Goal: Task Accomplishment & Management: Manage account settings

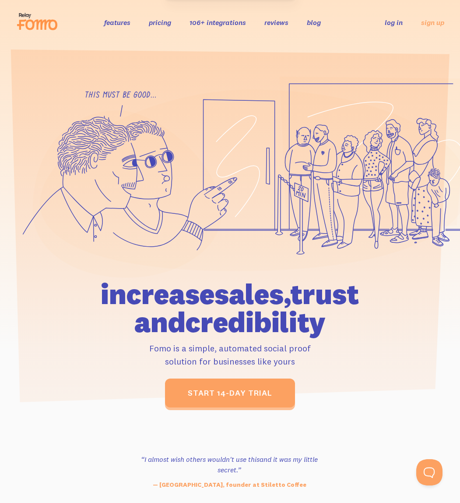
click at [389, 25] on link "log in" at bounding box center [394, 22] width 18 height 9
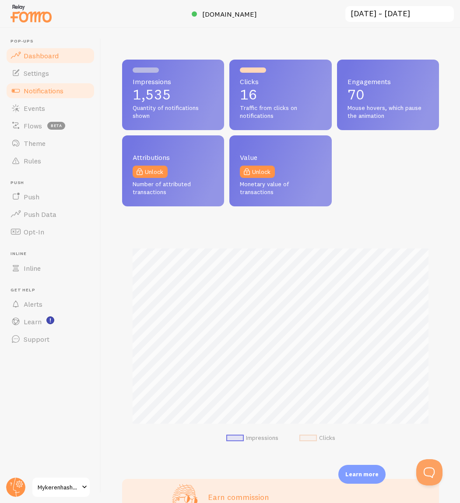
click at [42, 92] on span "Notifications" at bounding box center [44, 90] width 40 height 9
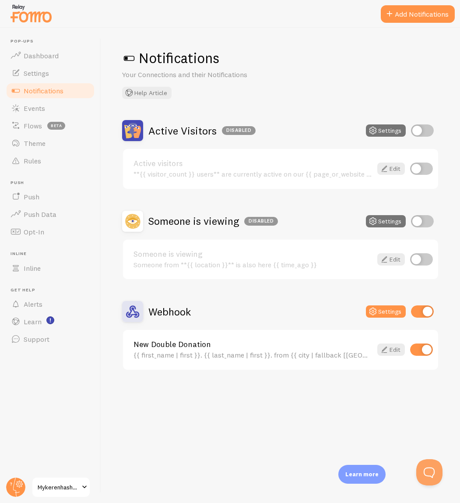
click at [309, 348] on link "New Double Donation" at bounding box center [253, 344] width 239 height 8
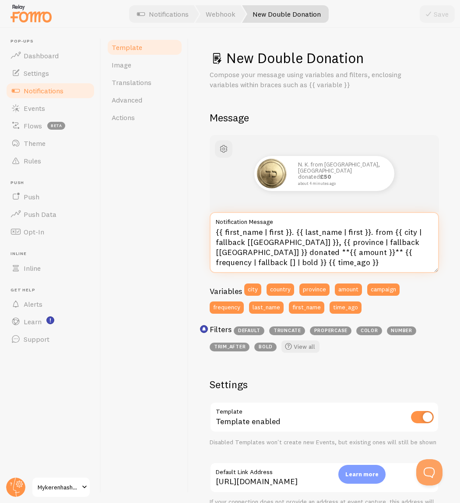
click at [279, 241] on textarea "{{ first_name | first }}. {{ last_name | first }}. from {{ city | fallback [Bro…" at bounding box center [325, 242] width 230 height 61
click at [379, 241] on textarea "{{ first_name | first }}. {{ last_name | first }}. from {{ city | fallback [Bro…" at bounding box center [325, 242] width 230 height 61
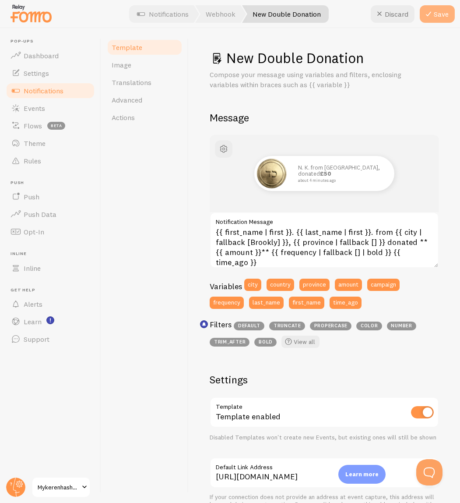
click at [442, 18] on button "Save" at bounding box center [437, 14] width 35 height 18
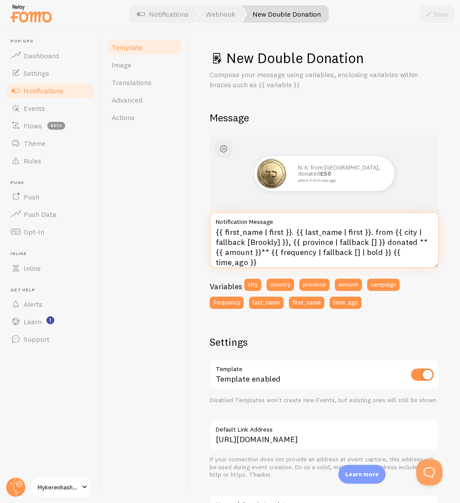
click at [276, 243] on textarea "{{ first_name | first }}. {{ last_name | first }}. from {{ city | fallback [Bro…" at bounding box center [325, 240] width 230 height 56
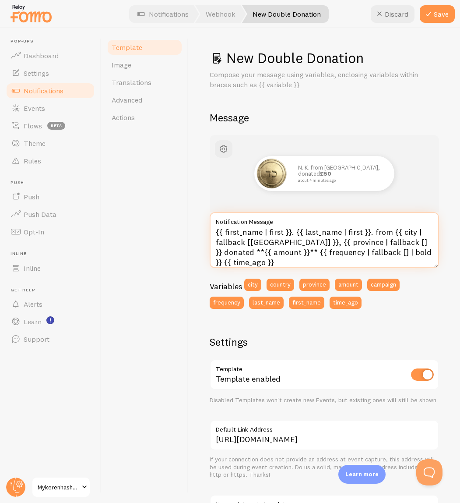
click at [260, 253] on textarea "{{ first_name | first }}. {{ last_name | first }}. from {{ city | fallback [Bro…" at bounding box center [325, 240] width 230 height 56
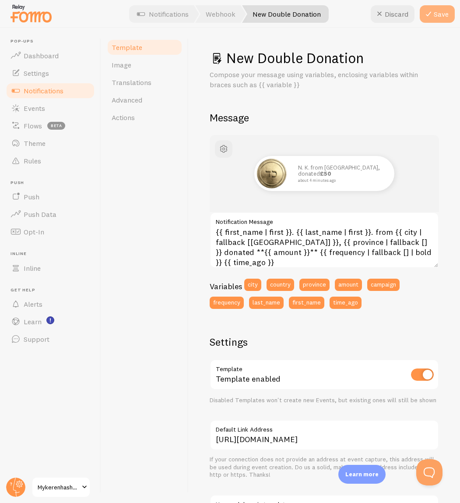
click at [442, 16] on button "Save" at bounding box center [437, 14] width 35 height 18
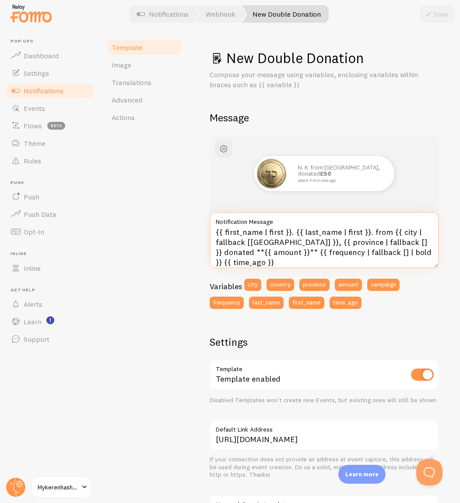
click at [387, 233] on textarea "{{ first_name | first }}. {{ last_name | first }}. from {{ city | fallback [Bro…" at bounding box center [325, 240] width 230 height 56
click at [380, 233] on textarea "{{ first_name | first }}. {{ last_name | first }}. {{ city | fallback [Brooklyn…" at bounding box center [325, 240] width 230 height 56
click at [370, 234] on textarea "{{ first_name | first }}. {{ last_name | first }}. {{ city | fallback [Brooklyn…" at bounding box center [325, 240] width 230 height 56
type textarea "{{ first_name | first }}. {{ last_name | first }}. from {{ city | fallback [Bro…"
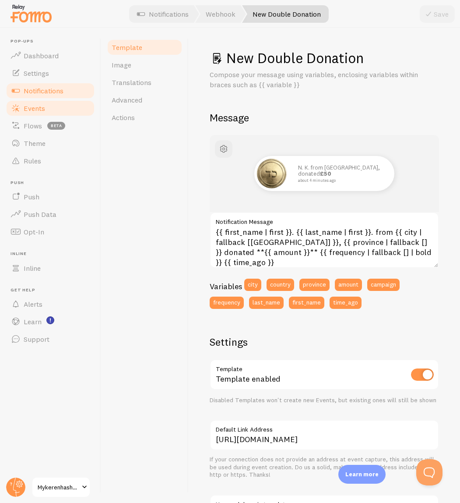
click at [33, 111] on span "Events" at bounding box center [34, 108] width 21 height 9
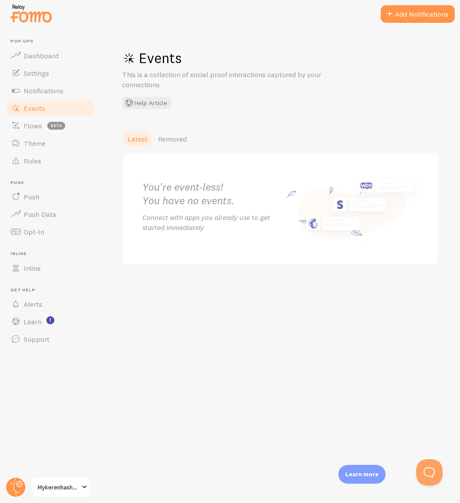
click at [33, 111] on span "Events" at bounding box center [34, 108] width 21 height 9
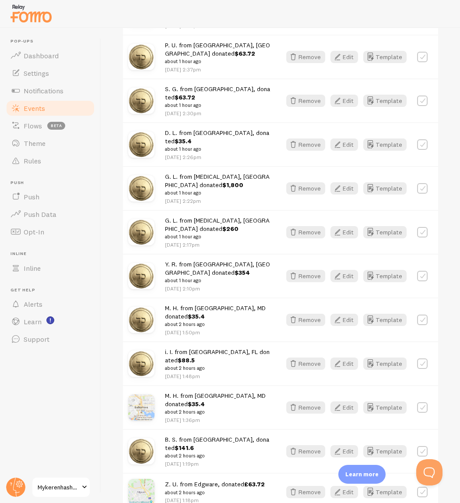
scroll to position [682, 0]
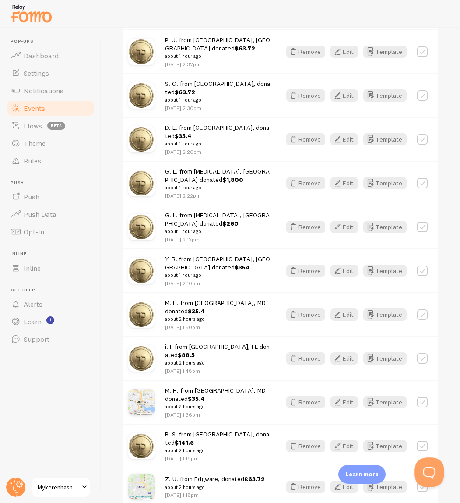
click at [428, 469] on button "Open Beacon popover" at bounding box center [428, 470] width 26 height 26
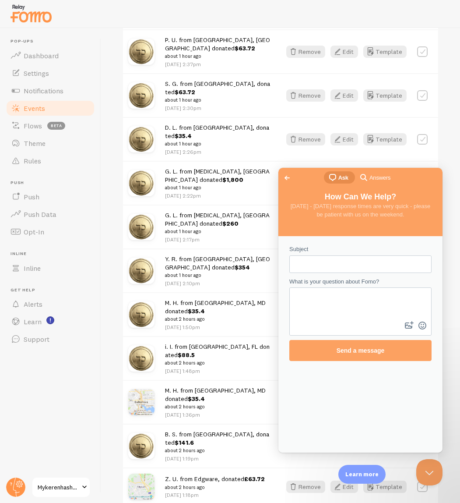
scroll to position [0, 0]
click at [377, 176] on span "Answers" at bounding box center [380, 177] width 21 height 9
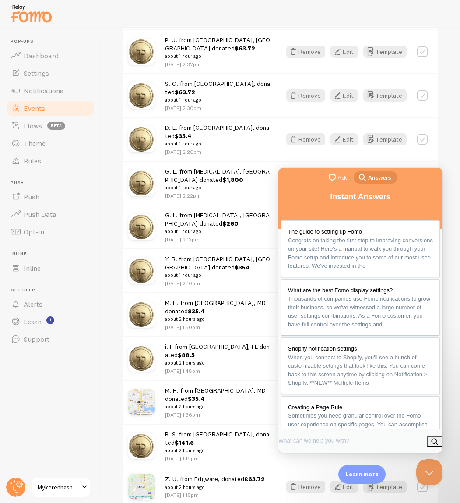
click at [329, 445] on input "Search Doc articles" at bounding box center [316, 440] width 74 height 16
type input "decimal"
click button "search" at bounding box center [435, 441] width 16 height 11
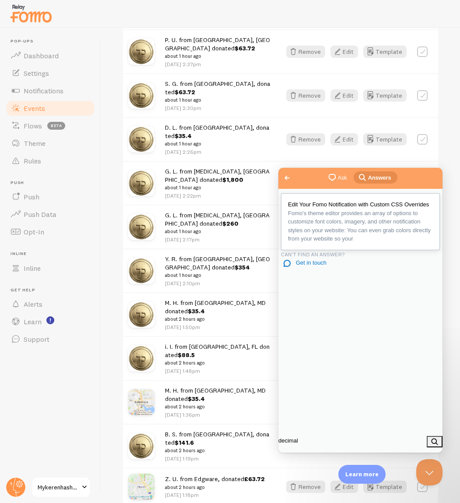
click at [365, 241] on span "Fomo's theme editor provides an array of options to customize font colors, imag…" at bounding box center [359, 226] width 143 height 32
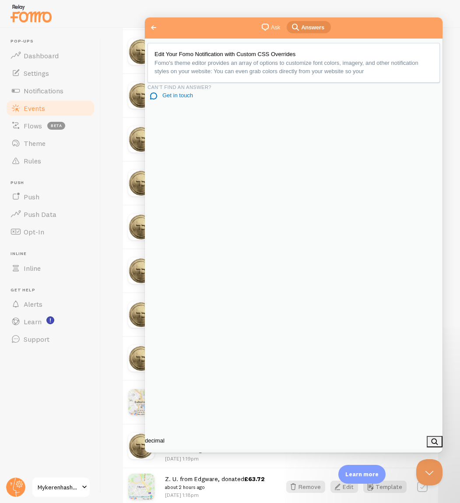
scroll to position [2093, 0]
click at [163, 457] on button "Close" at bounding box center [155, 462] width 16 height 11
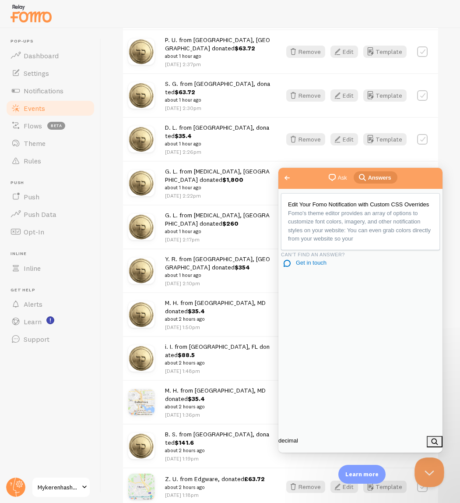
click at [433, 472] on button "Close Beacon popover" at bounding box center [428, 470] width 26 height 26
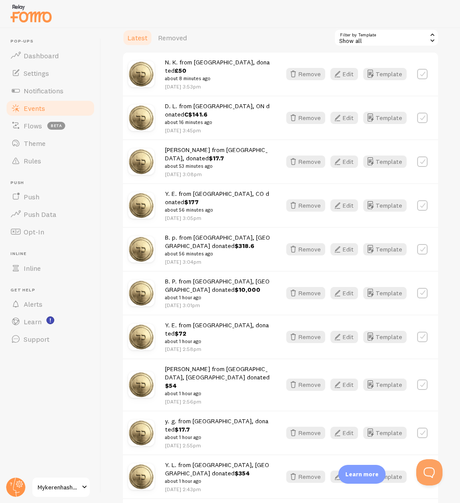
scroll to position [0, 0]
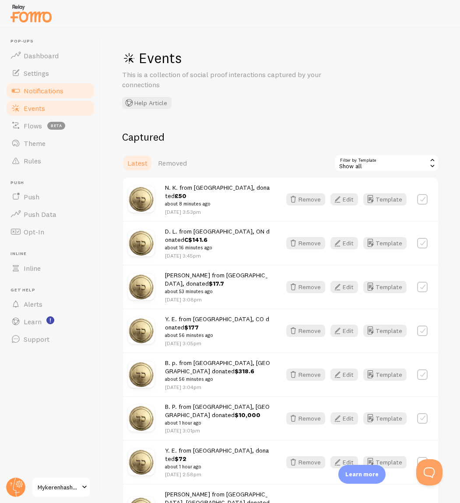
click at [47, 91] on span "Notifications" at bounding box center [44, 90] width 40 height 9
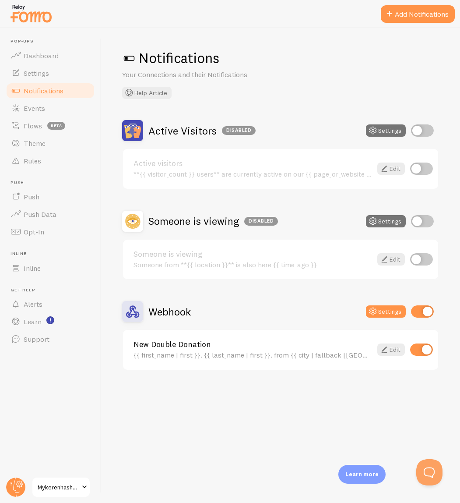
click at [218, 349] on div "New Double Donation {{ first_name | first }}. {{ last_name | first }}. from {{ …" at bounding box center [253, 349] width 239 height 19
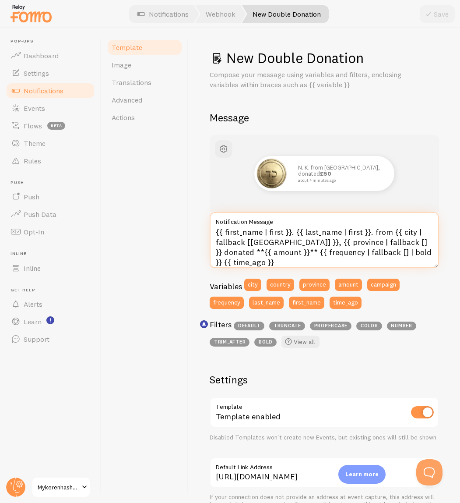
click at [301, 237] on textarea "{{ first_name | first }}. {{ last_name | first }}. from {{ city | fallback [Bro…" at bounding box center [325, 240] width 230 height 56
click at [301, 341] on link "View all" at bounding box center [301, 342] width 38 height 12
click at [244, 254] on textarea "{{ first_name | first }}. {{ last_name | first }}. from {{ city | fallback [Bro…" at bounding box center [325, 240] width 230 height 56
paste textarea "sprintf: "%.2f""
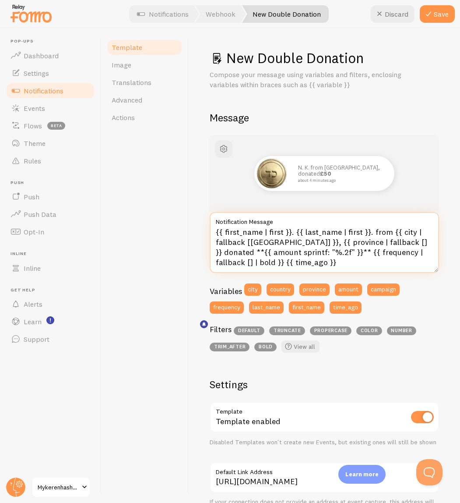
click at [243, 254] on textarea "{{ first_name | first }}. {{ last_name | first }}. from {{ city | fallback [Bro…" at bounding box center [325, 242] width 230 height 61
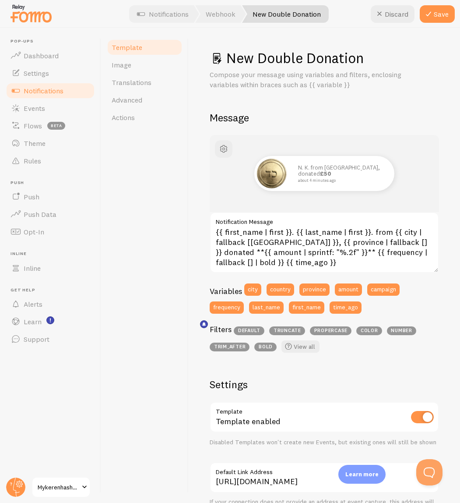
click at [224, 178] on div "N. K. from Southend-on-Sea, donated £50 about 4 minutes ago" at bounding box center [325, 173] width 230 height 77
click at [297, 252] on textarea "{{ first_name | first }}. {{ last_name | first }}. from {{ city | fallback [Bro…" at bounding box center [325, 242] width 230 height 61
click at [433, 17] on icon at bounding box center [429, 14] width 11 height 11
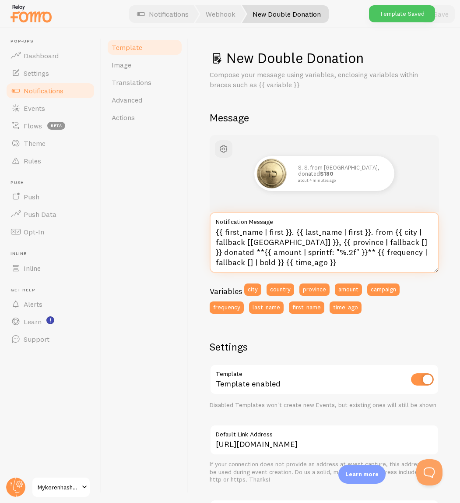
click at [296, 255] on textarea "{{ first_name | first }}. {{ last_name | first }}. from {{ city | fallback [Bro…" at bounding box center [325, 242] width 230 height 61
click at [300, 252] on textarea "{{ first_name | first }}. {{ last_name | first }}. from {{ city | fallback [Bro…" at bounding box center [325, 242] width 230 height 61
paste textarea "| number_with_delimiter: ",""
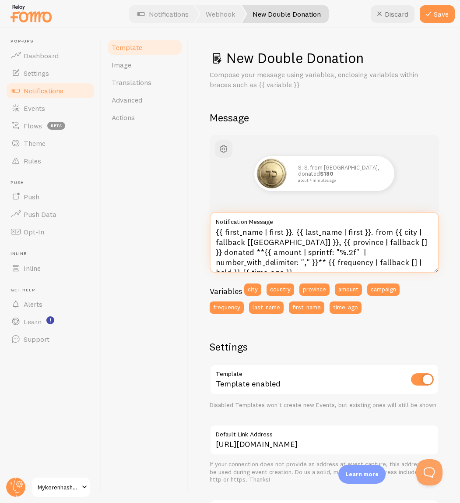
click at [303, 253] on textarea "{{ first_name | first }}. {{ last_name | first }}. from {{ city | fallback [Bro…" at bounding box center [325, 242] width 230 height 61
click at [332, 237] on textarea "{{ first_name | first }}. {{ last_name | first }}. from {{ city | fallback [Bro…" at bounding box center [325, 242] width 230 height 61
click at [335, 239] on textarea "{{ first_name | first }}. {{ last_name | first }}. from {{ city | fallback [Bro…" at bounding box center [325, 242] width 230 height 61
drag, startPoint x: 397, startPoint y: 252, endPoint x: 301, endPoint y: 254, distance: 95.9
click at [301, 254] on textarea "{{ first_name | first }}. {{ last_name | first }}. from {{ city | fallback [Bro…" at bounding box center [325, 242] width 230 height 61
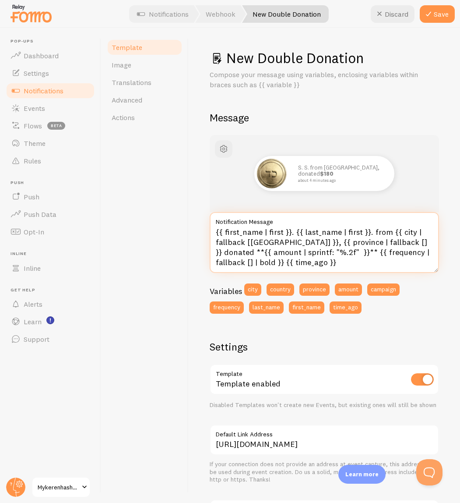
type textarea "{{ first_name | first }}. {{ last_name | first }}. from {{ city | fallback [Bro…"
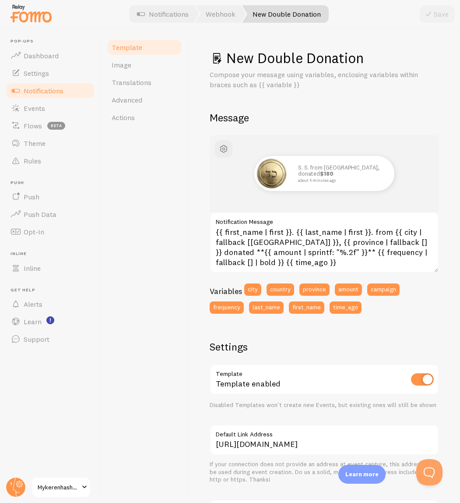
click at [411, 75] on p "Compose your message using variables, enclosing variables within braces such as…" at bounding box center [315, 80] width 210 height 20
click at [309, 232] on textarea "{{ first_name | first }}. {{ last_name | first }}. from {{ city | fallback [Bro…" at bounding box center [325, 242] width 230 height 61
click at [275, 249] on textarea "{{ first_name | first }}. {{ last_name | first }}. from {{ city | fallback [Bro…" at bounding box center [325, 242] width 230 height 61
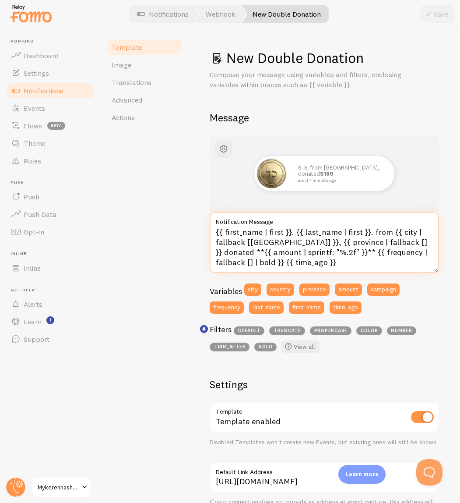
click at [336, 248] on textarea "{{ first_name | first }}. {{ last_name | first }}. from {{ city | fallback [Bro…" at bounding box center [325, 242] width 230 height 61
click at [295, 252] on textarea "{{ first_name | first }}. {{ last_name | first }}. from {{ city | fallback [Bro…" at bounding box center [325, 242] width 230 height 61
type textarea "{{ first_name | first }}. {{ last_name | first }}. from {{ city | fallback [Bro…"
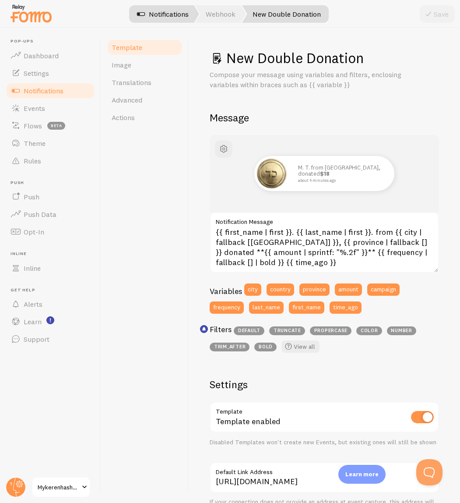
click at [166, 19] on link "Notifications" at bounding box center [163, 14] width 73 height 18
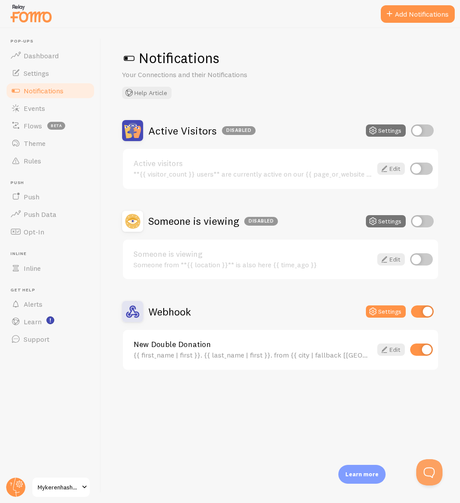
click at [293, 352] on div "{{ first_name | first }}. {{ last_name | first }}. from {{ city | fallback [[GE…" at bounding box center [253, 355] width 239 height 8
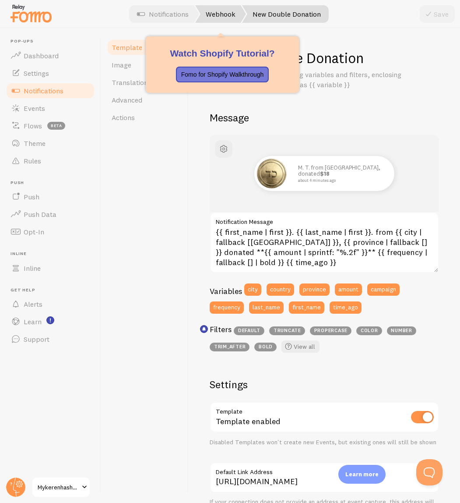
click at [219, 17] on link "Webhook" at bounding box center [220, 14] width 51 height 18
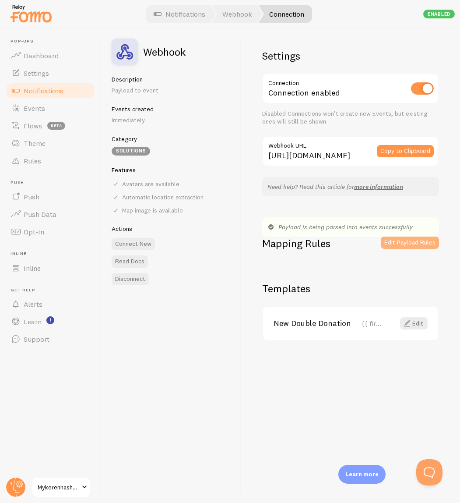
click at [409, 246] on button "Edit Payload Rules" at bounding box center [410, 243] width 58 height 12
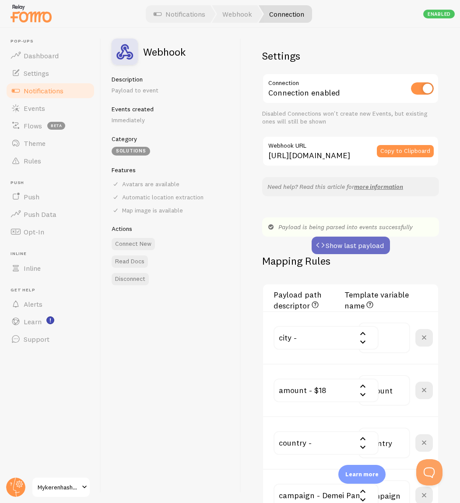
click at [362, 242] on button "Show last payload" at bounding box center [351, 246] width 78 height 18
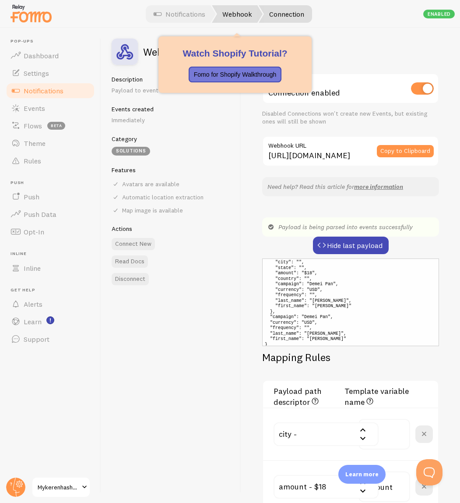
click at [231, 16] on link "Webhook" at bounding box center [237, 14] width 51 height 18
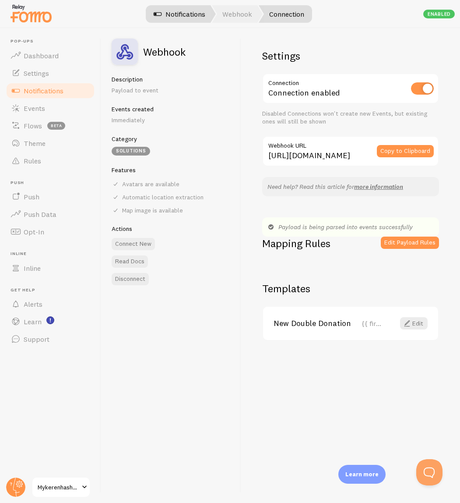
click at [187, 15] on link "Notifications" at bounding box center [179, 14] width 73 height 18
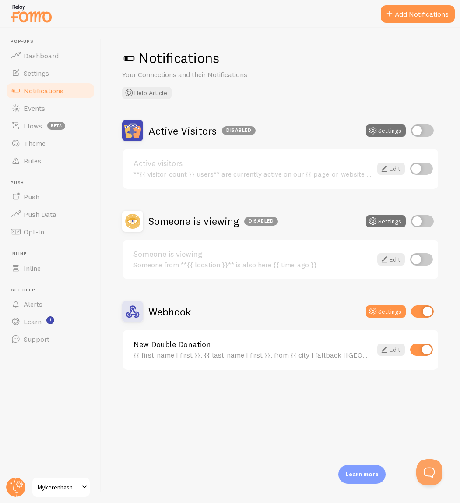
click at [272, 343] on link "New Double Donation" at bounding box center [253, 344] width 239 height 8
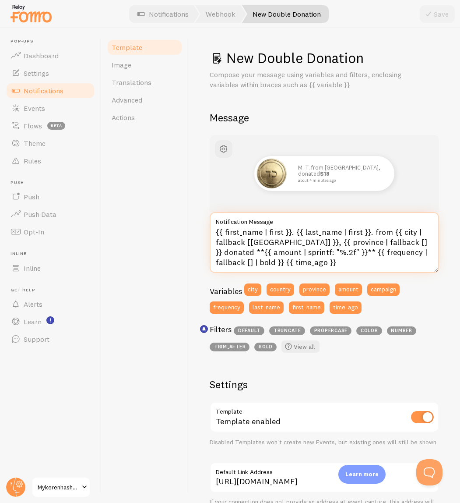
click at [303, 256] on textarea "{{ first_name | first }}. {{ last_name | first }}. from {{ city | fallback [Bro…" at bounding box center [325, 242] width 230 height 61
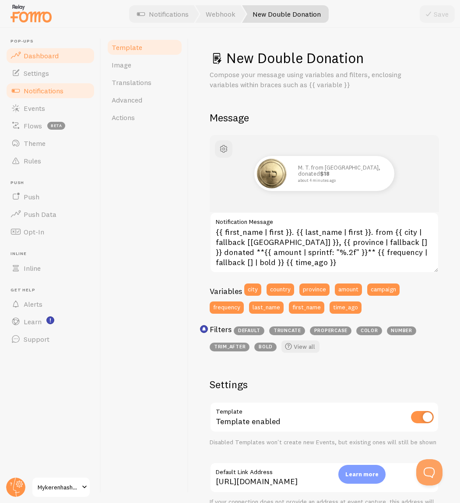
click at [38, 50] on link "Dashboard" at bounding box center [50, 56] width 90 height 18
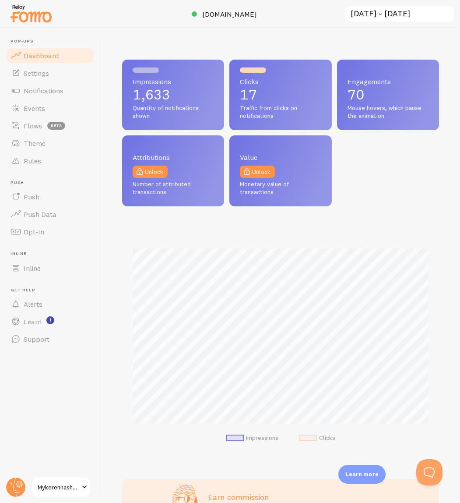
scroll to position [230, 317]
